Goal: Information Seeking & Learning: Compare options

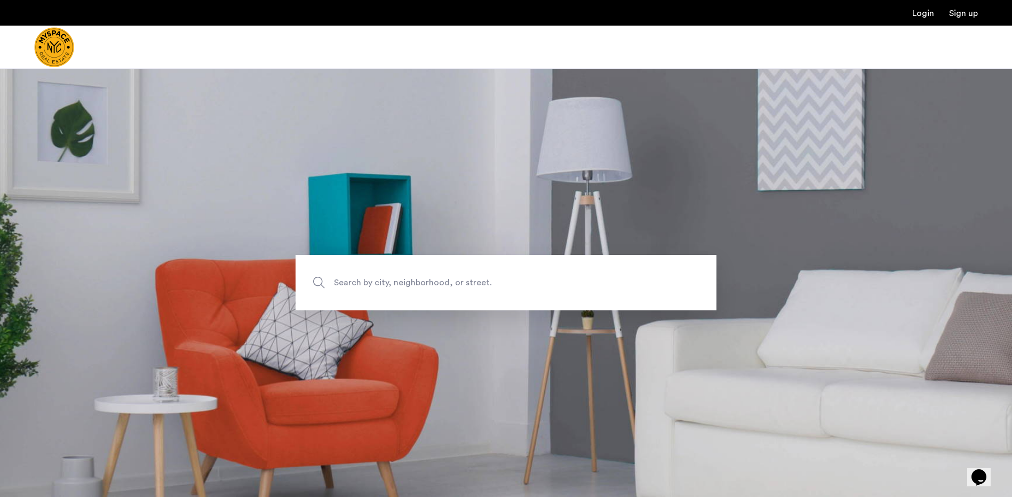
click at [476, 278] on span "Search by city, neighborhood, or street." at bounding box center [481, 283] width 294 height 14
click at [476, 278] on input "Search by city, neighborhood, or street." at bounding box center [506, 282] width 421 height 55
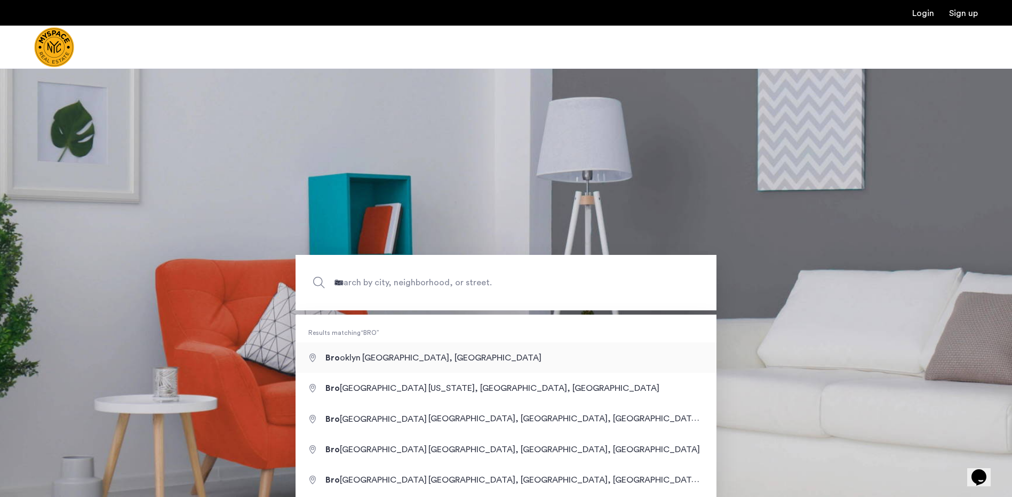
type input "**********"
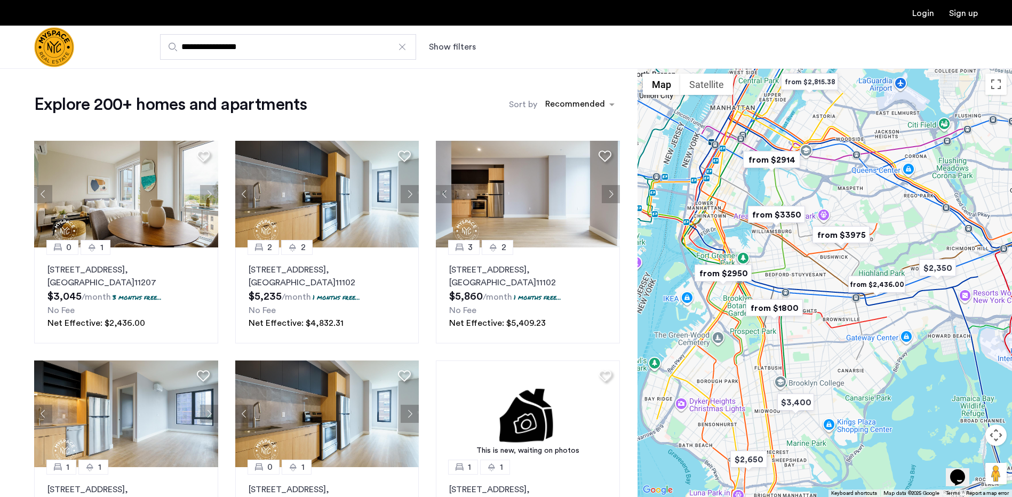
click at [505, 49] on div "**********" at bounding box center [558, 47] width 839 height 26
click at [460, 51] on button "Show filters" at bounding box center [452, 47] width 47 height 13
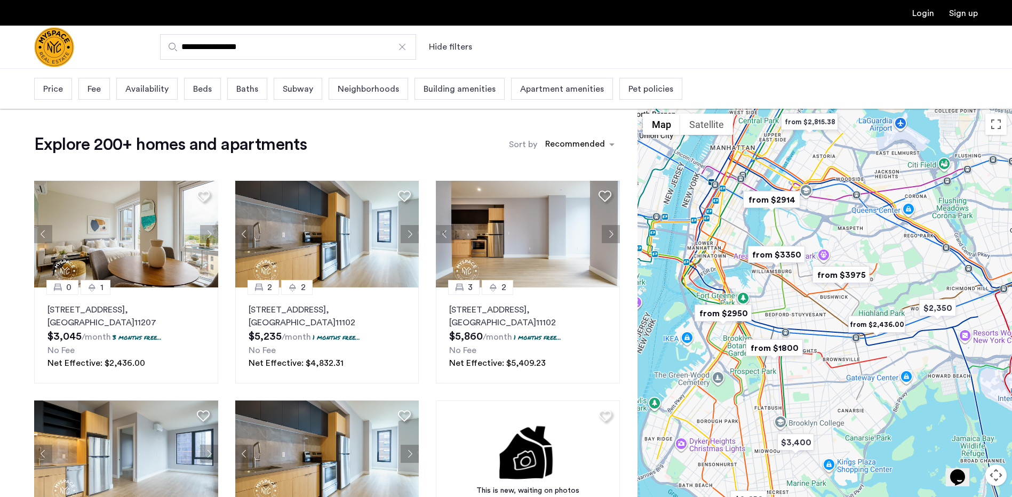
click at [59, 89] on span "Price" at bounding box center [53, 89] width 20 height 13
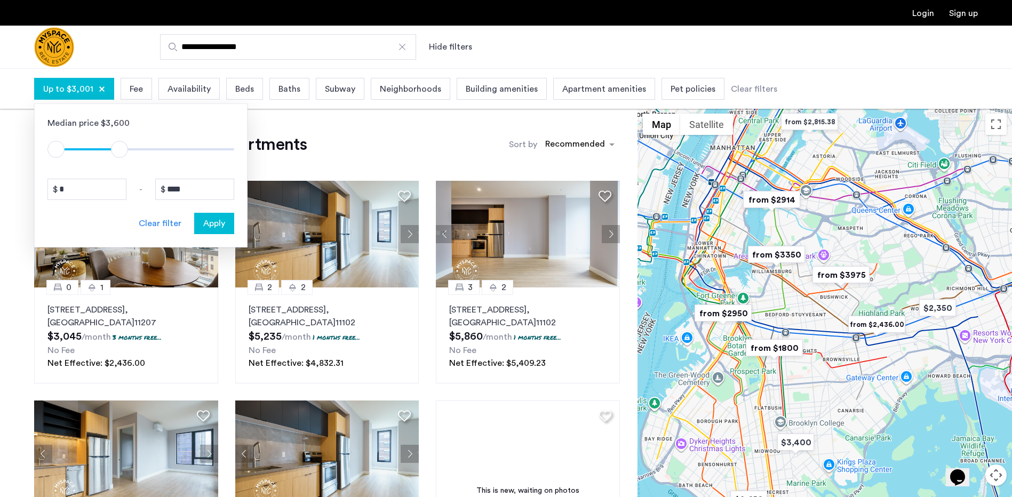
drag, startPoint x: 226, startPoint y: 153, endPoint x: 120, endPoint y: 155, distance: 105.6
click at [120, 155] on span "ngx-slider-max" at bounding box center [119, 149] width 17 height 17
drag, startPoint x: 122, startPoint y: 149, endPoint x: 98, endPoint y: 152, distance: 24.7
click at [98, 152] on span "ngx-slider-max" at bounding box center [98, 149] width 17 height 17
type input "****"
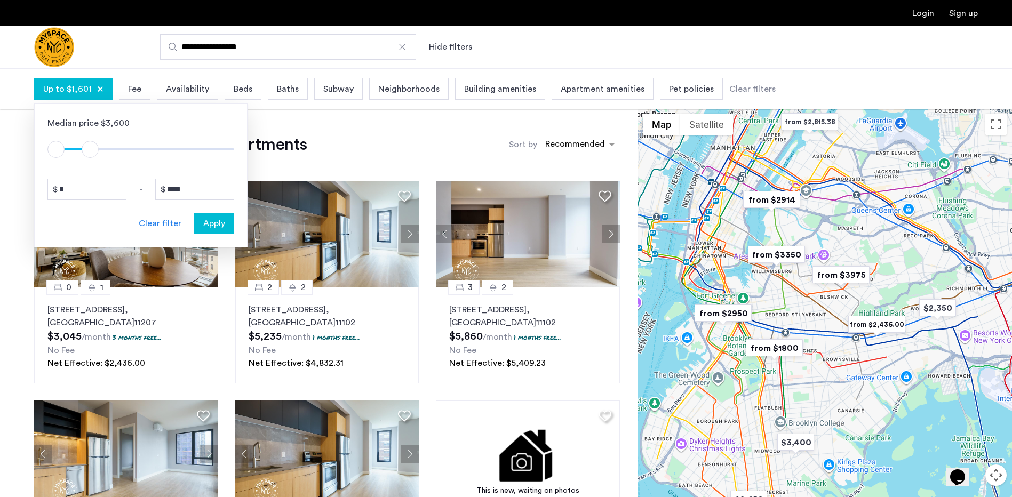
drag, startPoint x: 97, startPoint y: 154, endPoint x: 91, endPoint y: 154, distance: 6.4
click at [91, 154] on span "ngx-slider-max" at bounding box center [90, 149] width 17 height 17
click at [222, 231] on button "Apply" at bounding box center [214, 223] width 40 height 21
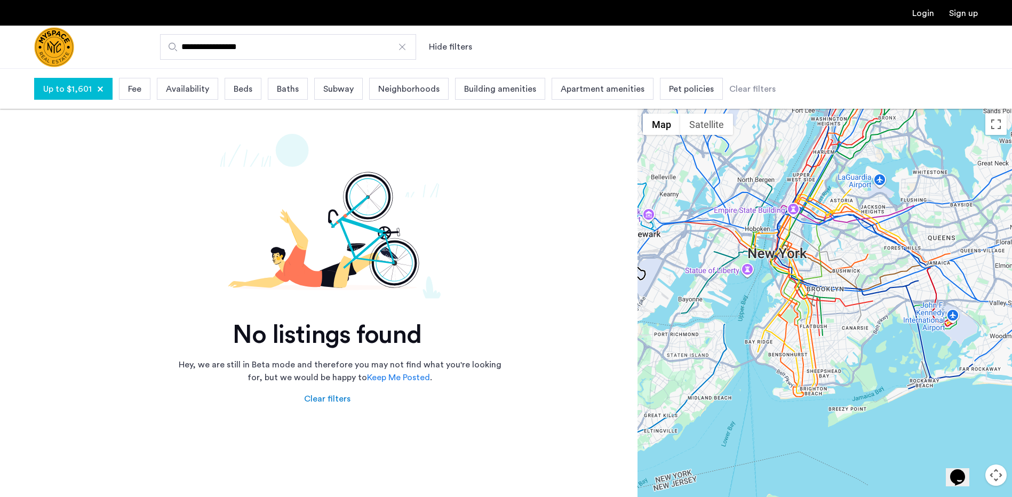
click at [105, 90] on div "Up to $1,601" at bounding box center [73, 89] width 78 height 22
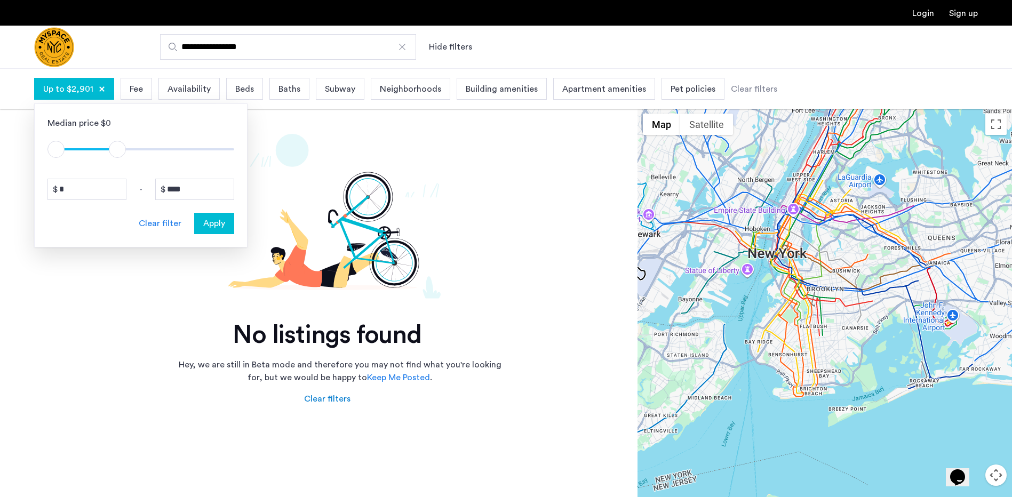
drag, startPoint x: 94, startPoint y: 149, endPoint x: 125, endPoint y: 151, distance: 30.4
click at [125, 150] on span "ngx-slider-max" at bounding box center [117, 149] width 17 height 17
type input "****"
drag, startPoint x: 116, startPoint y: 150, endPoint x: 101, endPoint y: 154, distance: 14.9
click at [101, 154] on span "ngx-slider-max" at bounding box center [102, 149] width 17 height 17
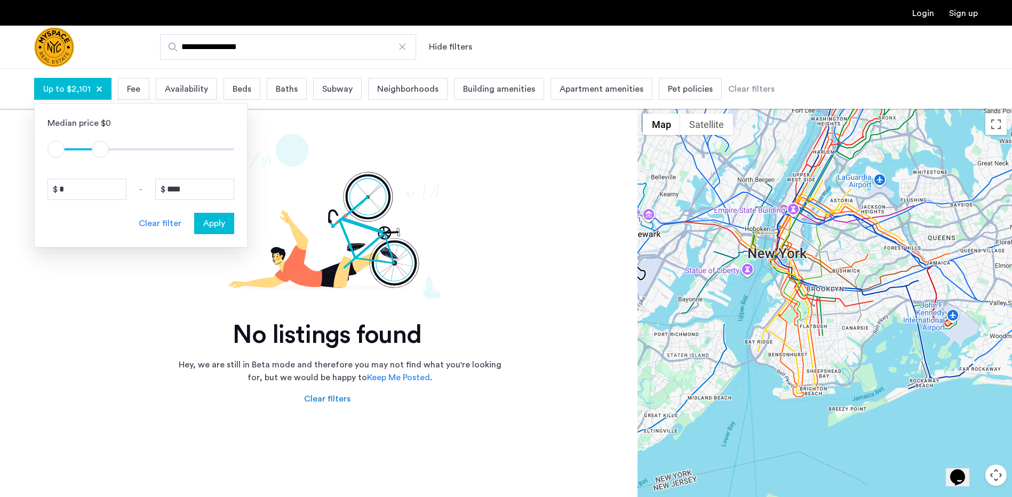
click at [219, 221] on span "Apply" at bounding box center [214, 223] width 22 height 13
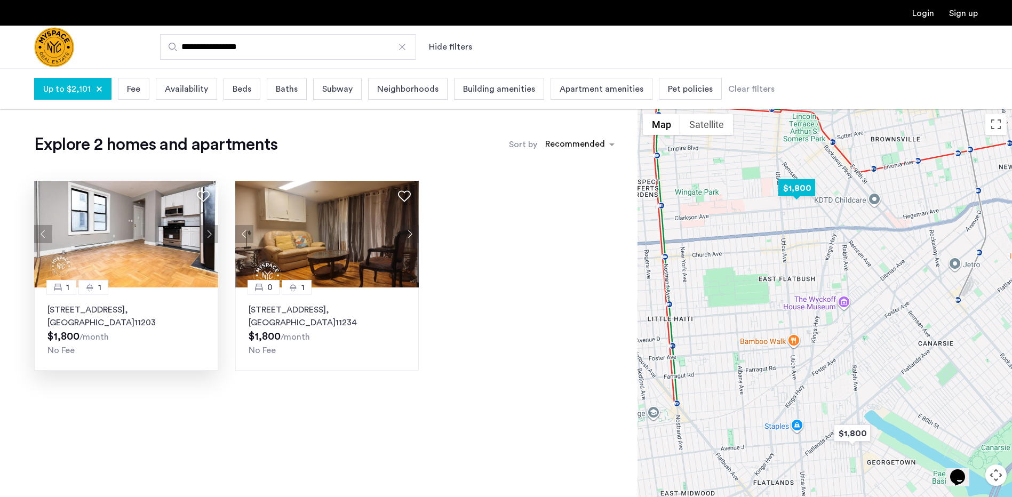
click at [168, 236] on img at bounding box center [126, 234] width 184 height 107
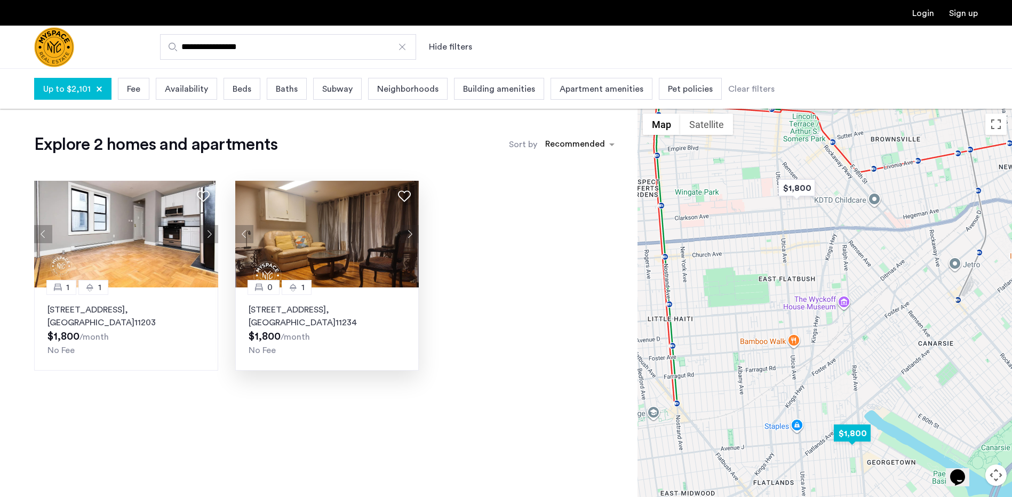
click at [324, 226] on img at bounding box center [327, 234] width 184 height 107
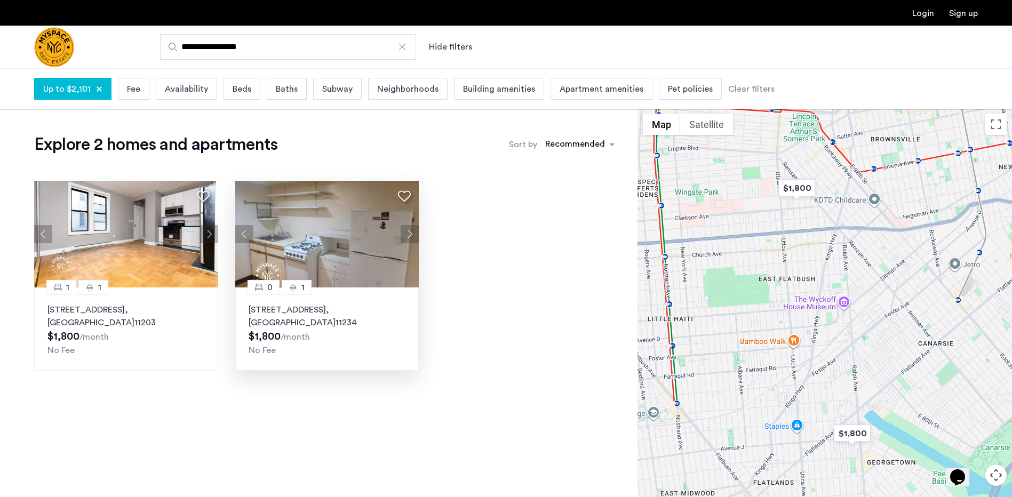
click at [42, 45] on img "Cazamio Logo" at bounding box center [54, 47] width 40 height 40
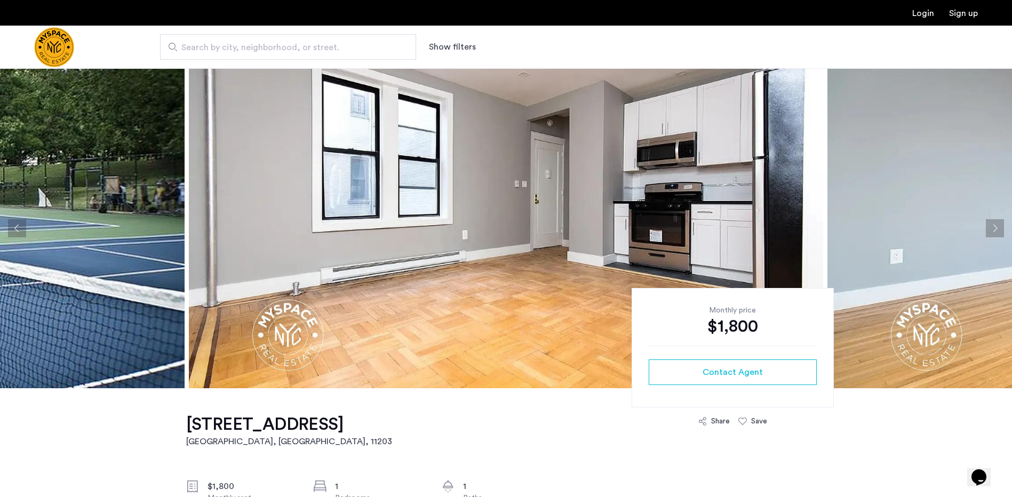
click at [999, 228] on button "Next apartment" at bounding box center [995, 228] width 18 height 18
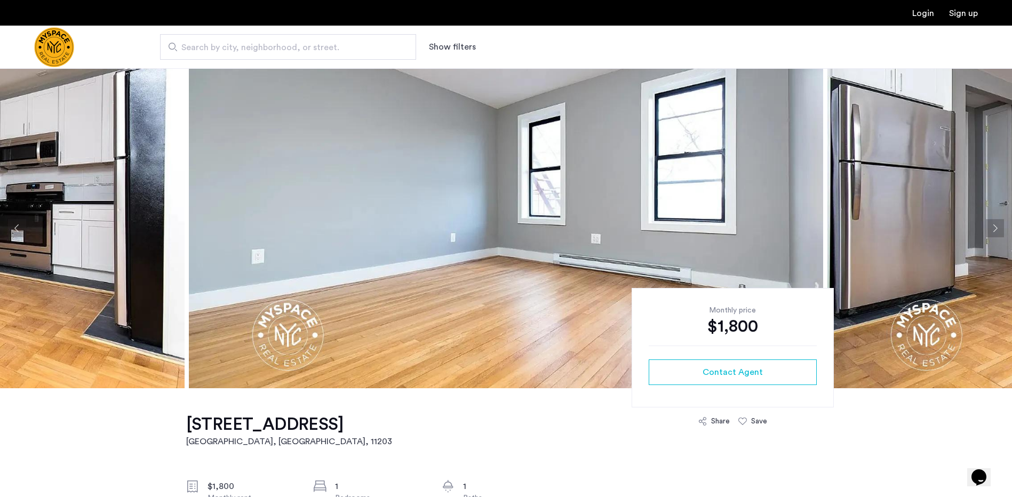
click at [999, 228] on button "Next apartment" at bounding box center [995, 228] width 18 height 18
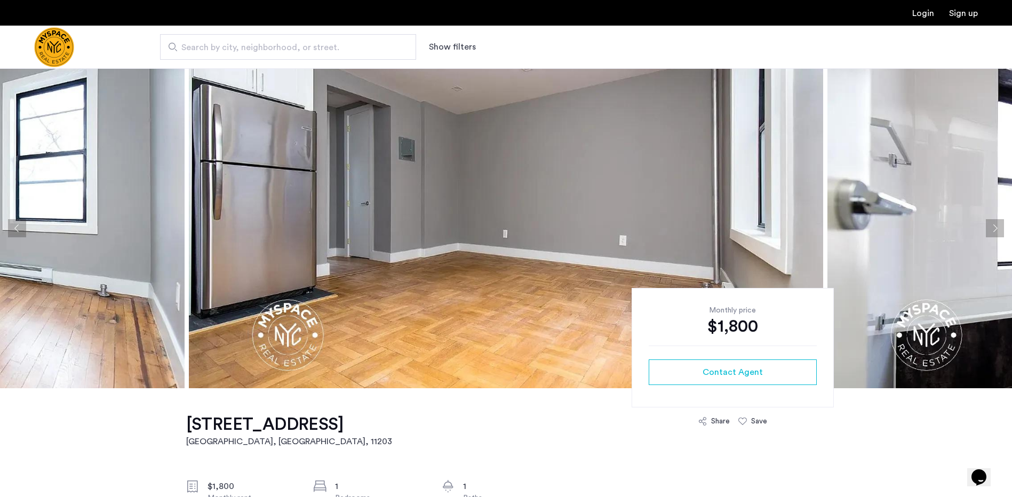
click at [999, 228] on button "Next apartment" at bounding box center [995, 228] width 18 height 18
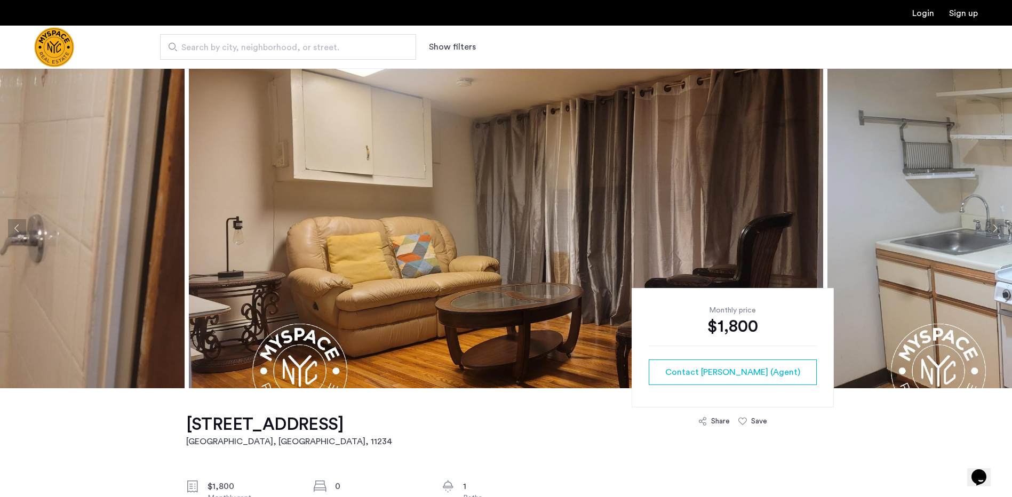
click at [688, 214] on img at bounding box center [506, 228] width 634 height 320
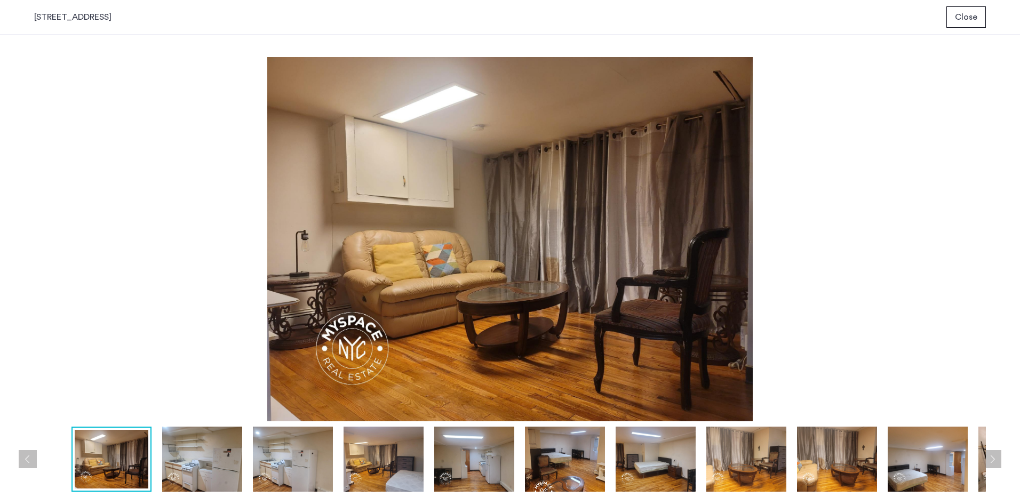
click at [914, 467] on img at bounding box center [928, 459] width 80 height 65
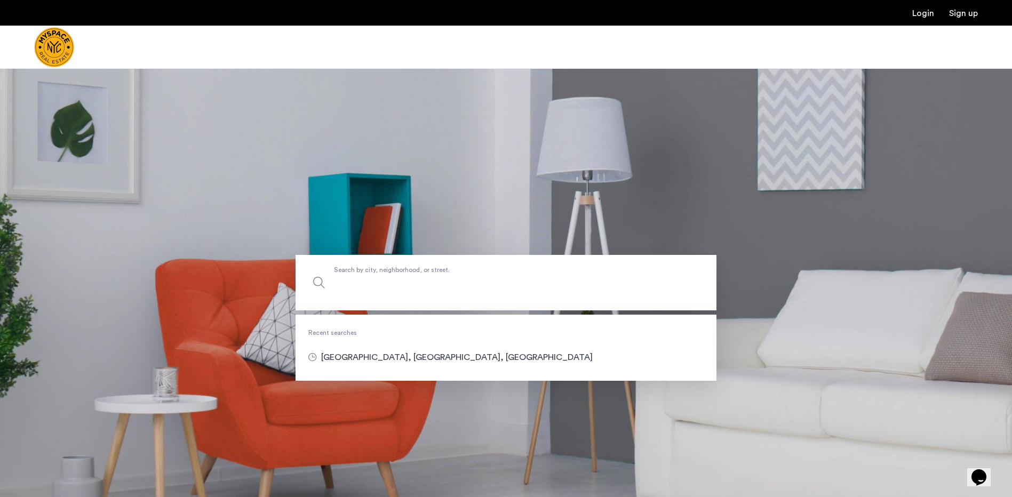
click at [407, 275] on label "Search by city, neighborhood, or street." at bounding box center [506, 282] width 421 height 55
click at [407, 275] on input "Search by city, neighborhood, or street." at bounding box center [506, 282] width 421 height 55
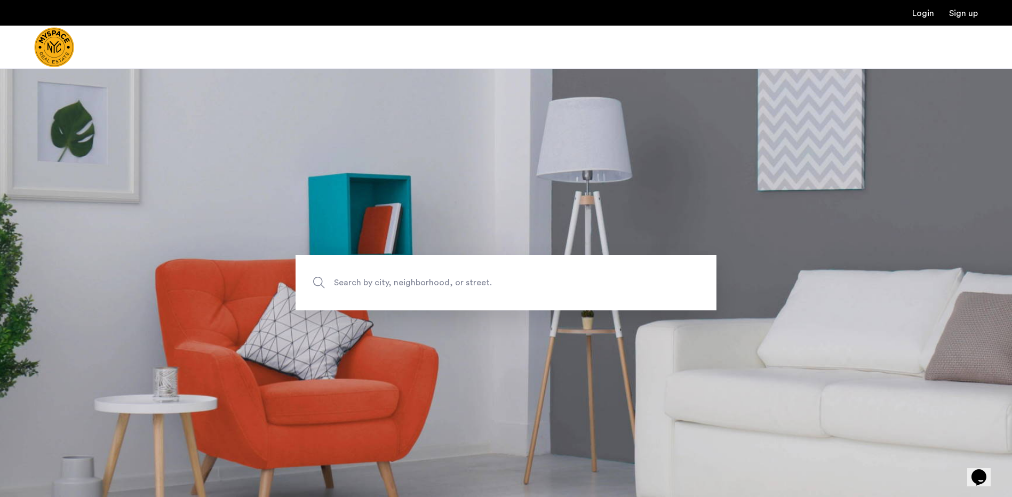
click at [59, 40] on img "Cazamio Logo" at bounding box center [54, 47] width 40 height 40
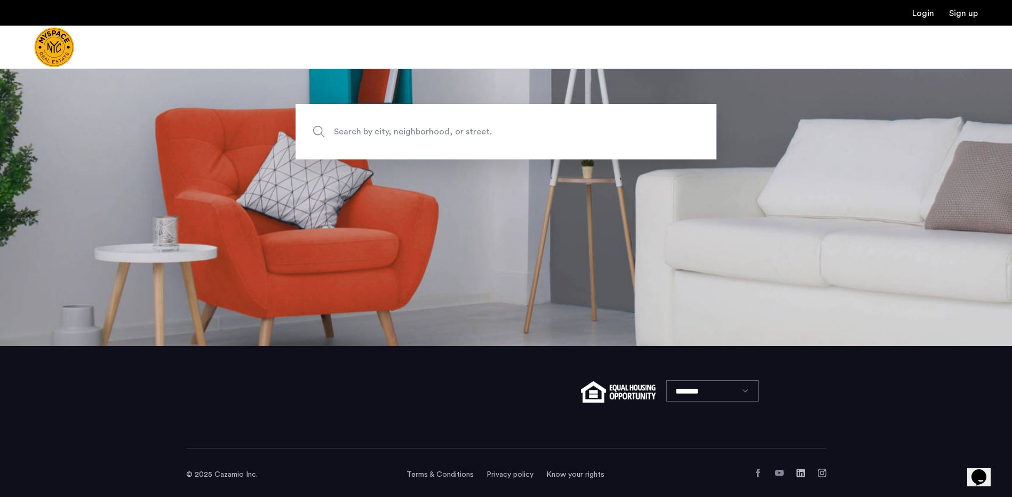
scroll to position [155, 0]
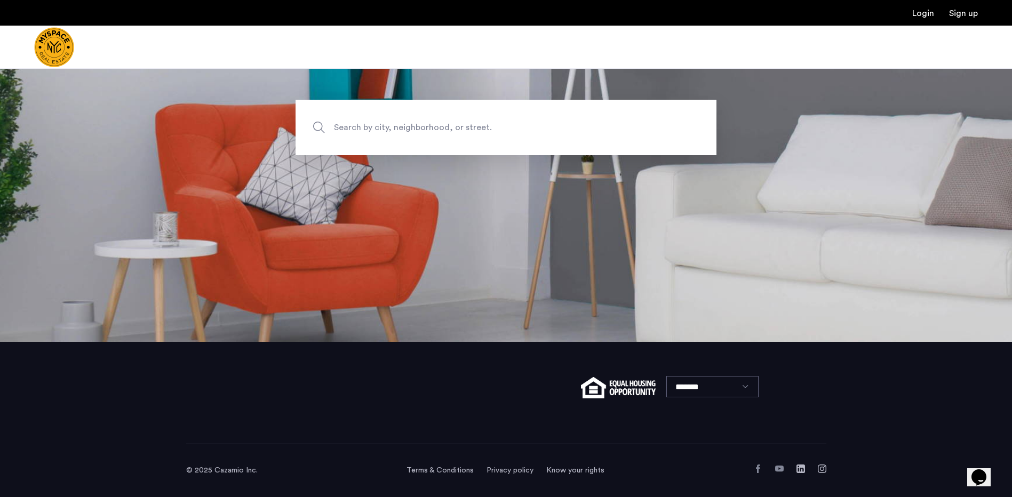
click at [477, 133] on span "Search by city, neighborhood, or street." at bounding box center [481, 128] width 294 height 14
click at [477, 133] on input "Search by city, neighborhood, or street." at bounding box center [506, 127] width 421 height 55
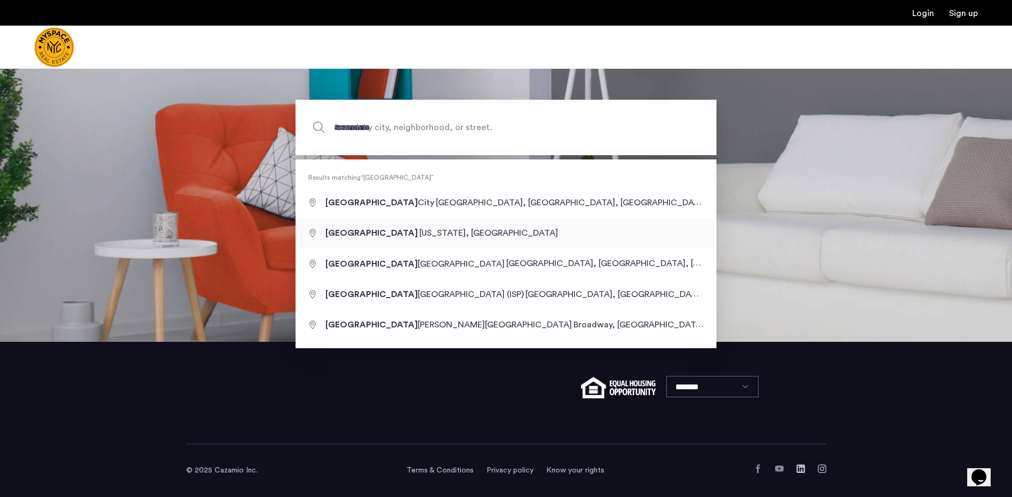
type input "**********"
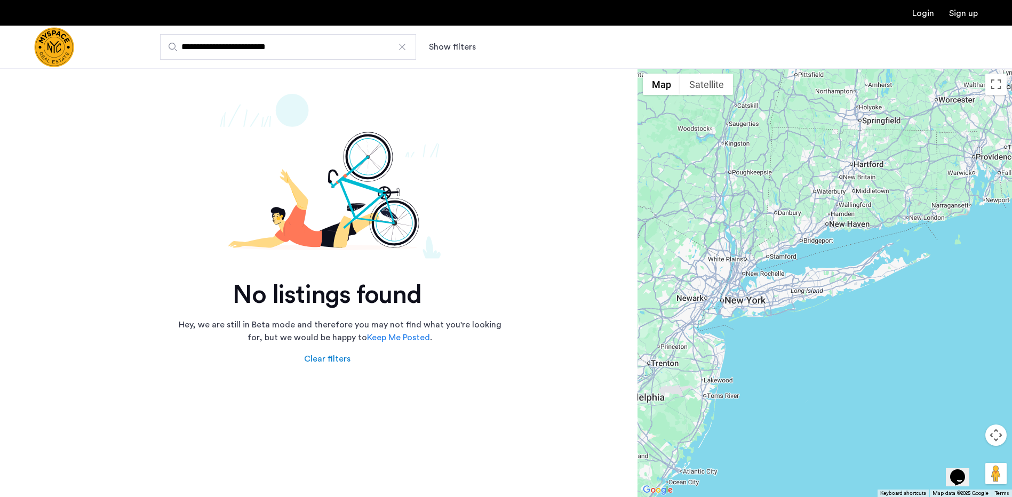
click at [483, 44] on div "Show filters" at bounding box center [463, 47] width 68 height 13
click at [449, 44] on button "Show filters" at bounding box center [452, 47] width 47 height 13
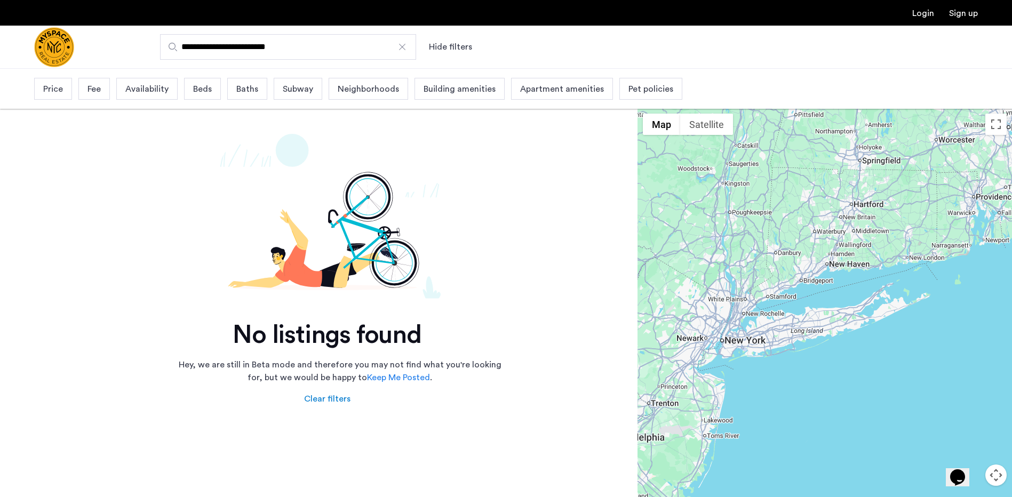
click at [67, 94] on div "Price" at bounding box center [53, 89] width 38 height 22
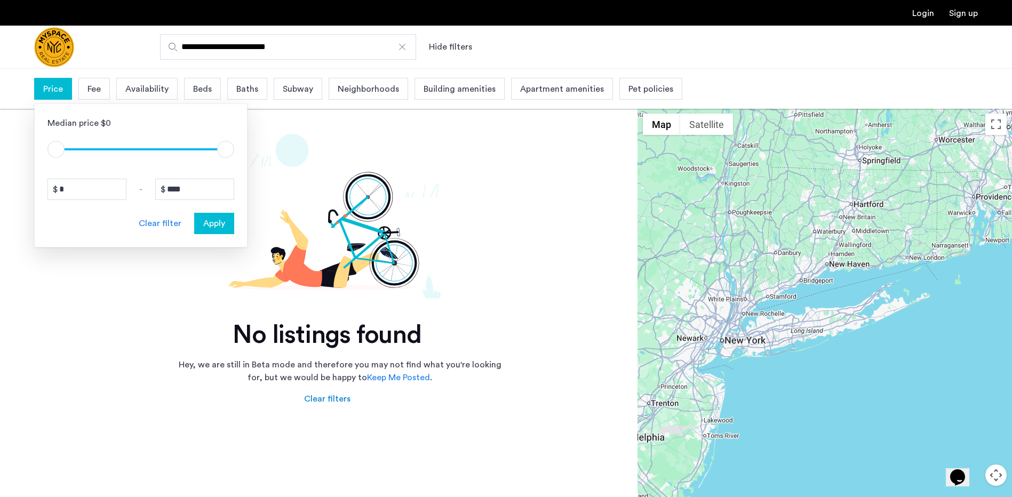
type input "****"
drag, startPoint x: 231, startPoint y: 144, endPoint x: 177, endPoint y: 148, distance: 54.5
click at [177, 148] on span "ngx-slider-max" at bounding box center [177, 149] width 17 height 17
click at [216, 232] on button "Apply" at bounding box center [214, 223] width 40 height 21
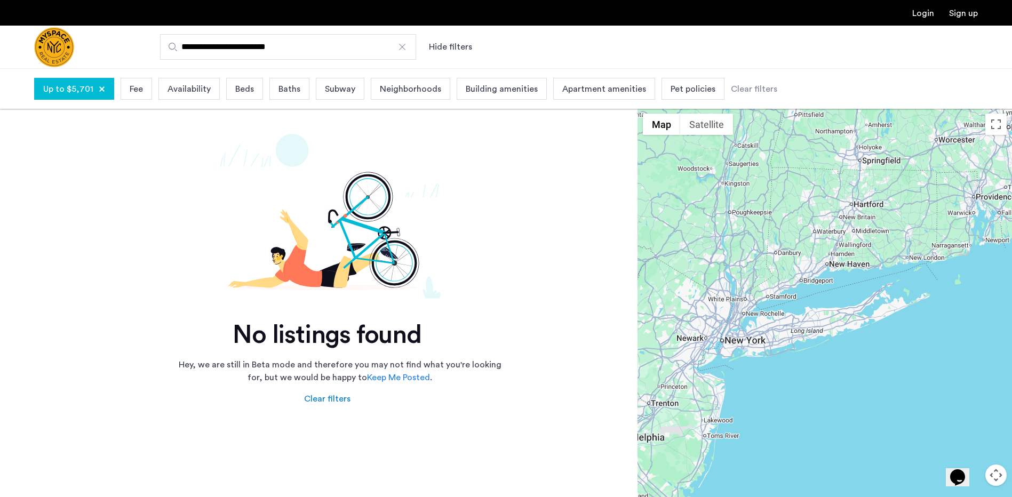
click at [55, 49] on img "Cazamio Logo" at bounding box center [54, 47] width 40 height 40
